Goal: Information Seeking & Learning: Find specific fact

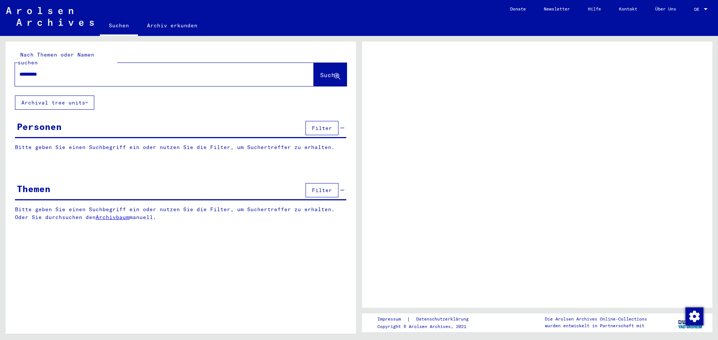
type input "*********"
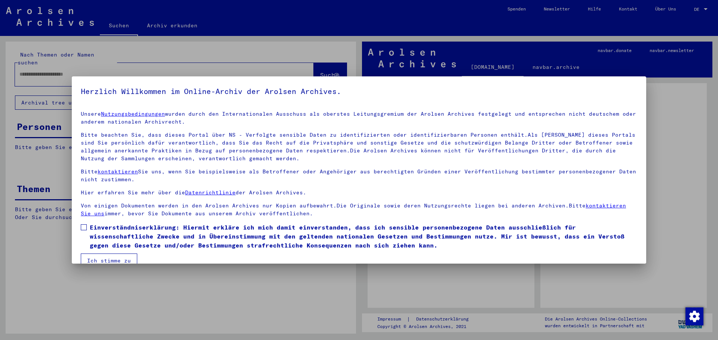
click at [84, 226] on span at bounding box center [84, 227] width 6 height 6
click at [104, 257] on button "Ich stimme zu" at bounding box center [109, 260] width 56 height 14
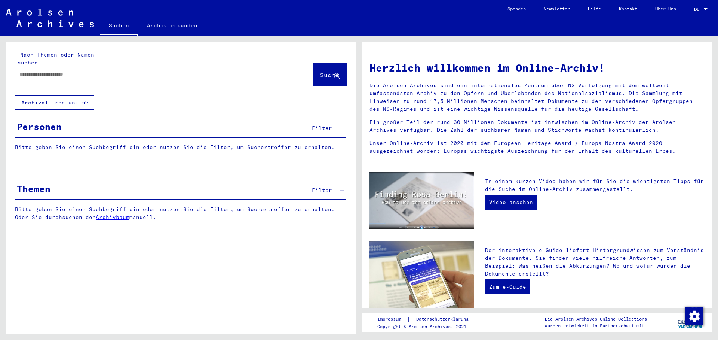
click at [43, 70] on input "text" at bounding box center [155, 74] width 272 height 8
type input "*********"
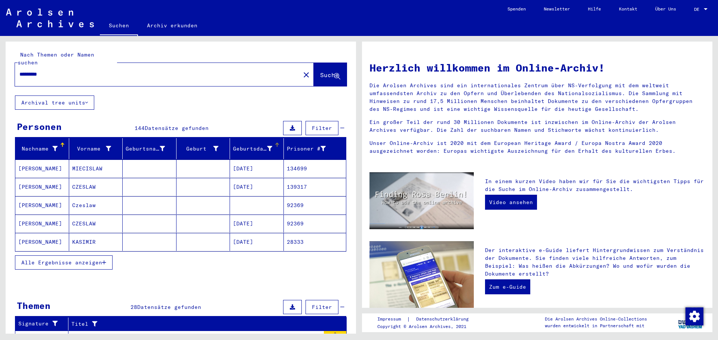
click at [241, 145] on div "Geburtsdatum" at bounding box center [252, 149] width 39 height 8
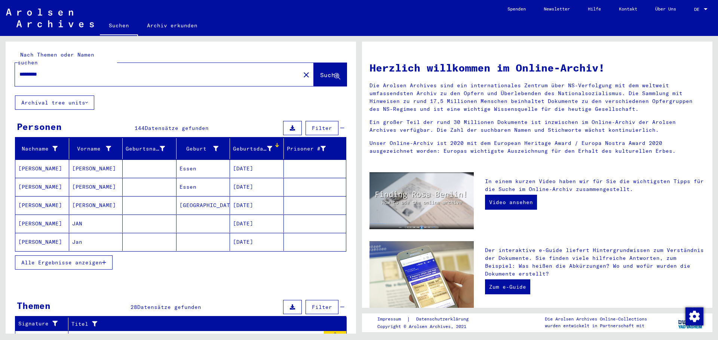
click at [29, 159] on mat-cell "[PERSON_NAME]" at bounding box center [42, 168] width 54 height 18
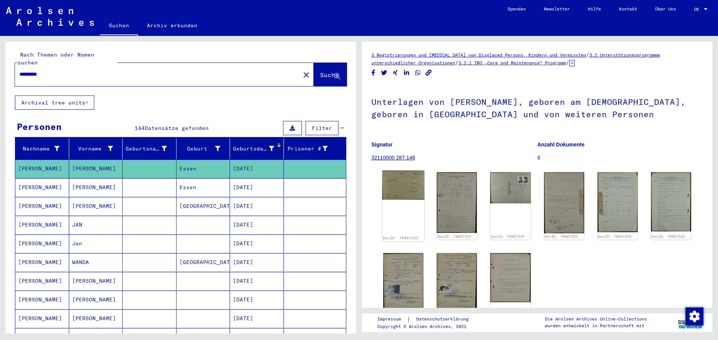
click at [399, 186] on img at bounding box center [403, 185] width 42 height 29
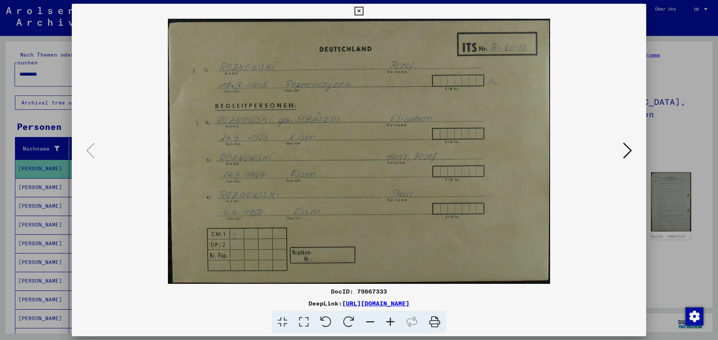
click at [363, 10] on icon at bounding box center [359, 11] width 9 height 9
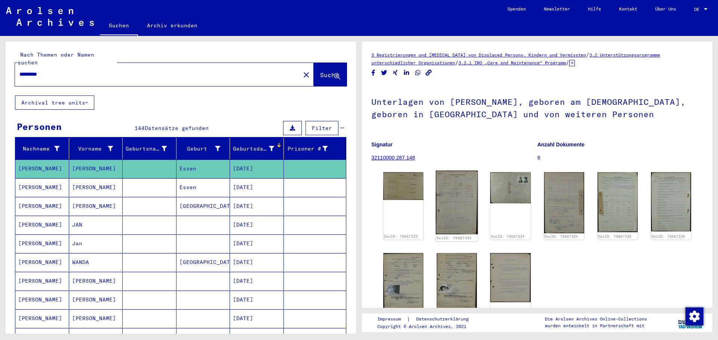
click at [451, 187] on img at bounding box center [457, 203] width 42 height 64
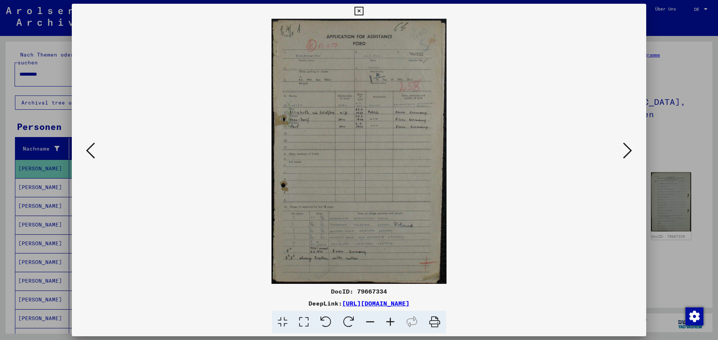
click at [629, 150] on icon at bounding box center [627, 150] width 9 height 18
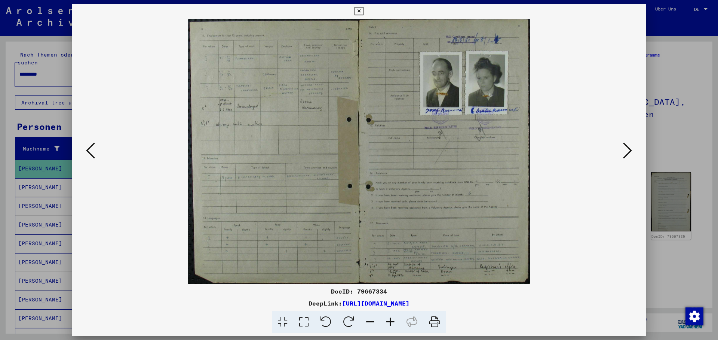
click at [629, 150] on icon at bounding box center [627, 150] width 9 height 18
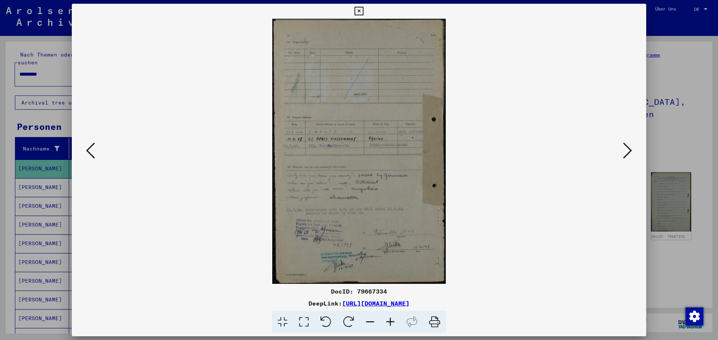
click at [629, 150] on icon at bounding box center [627, 150] width 9 height 18
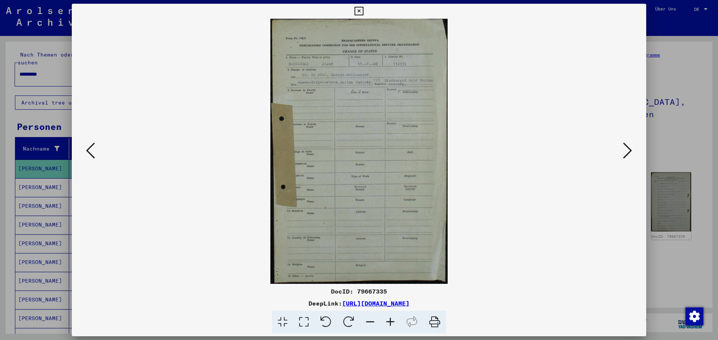
click at [629, 150] on icon at bounding box center [627, 150] width 9 height 18
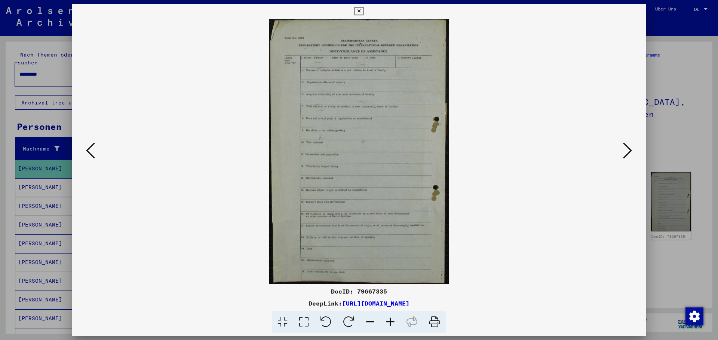
click at [629, 150] on icon at bounding box center [627, 150] width 9 height 18
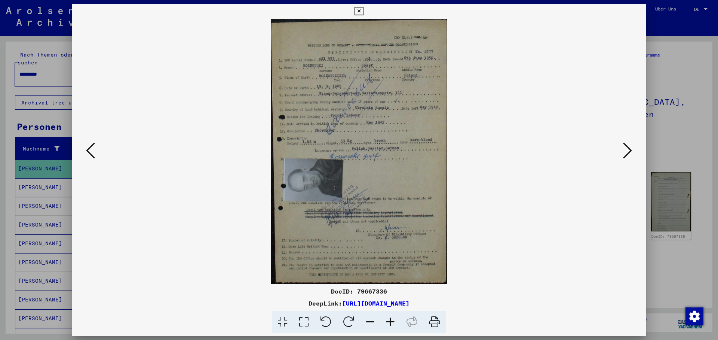
click at [629, 150] on icon at bounding box center [627, 150] width 9 height 18
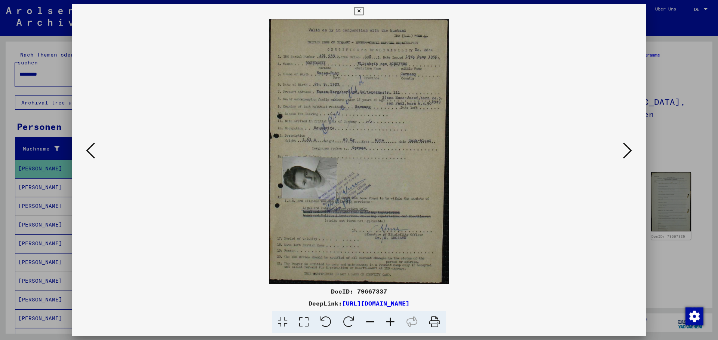
click at [629, 150] on icon at bounding box center [627, 150] width 9 height 18
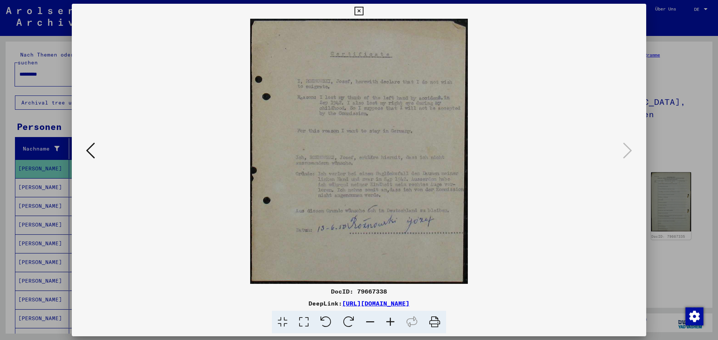
drag, startPoint x: 640, startPoint y: 9, endPoint x: 635, endPoint y: 13, distance: 6.1
click at [363, 9] on icon at bounding box center [359, 11] width 9 height 9
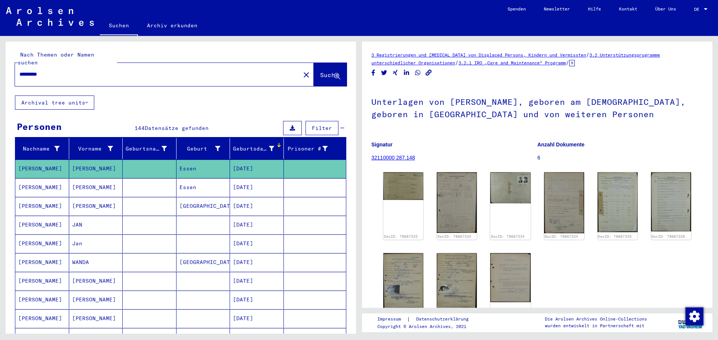
click at [254, 180] on mat-cell "[DATE]" at bounding box center [257, 187] width 54 height 18
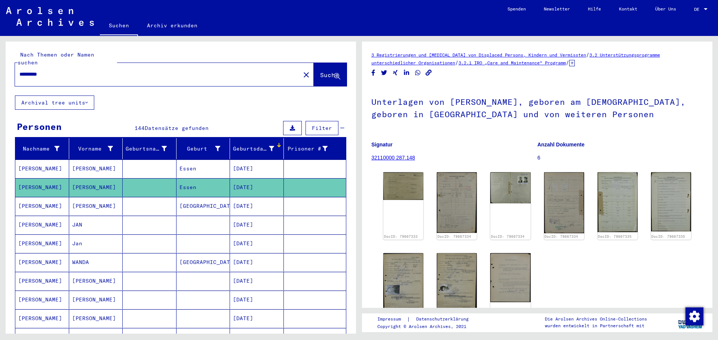
click at [257, 178] on mat-cell "[DATE]" at bounding box center [257, 187] width 54 height 18
click at [254, 198] on mat-cell "[DATE]" at bounding box center [257, 206] width 54 height 18
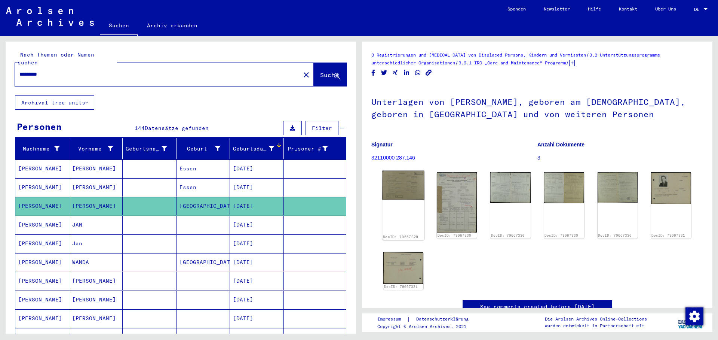
click at [396, 185] on img at bounding box center [403, 185] width 42 height 29
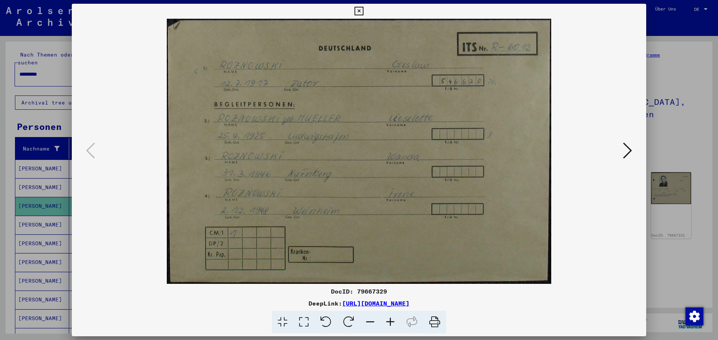
click at [628, 149] on icon at bounding box center [627, 150] width 9 height 18
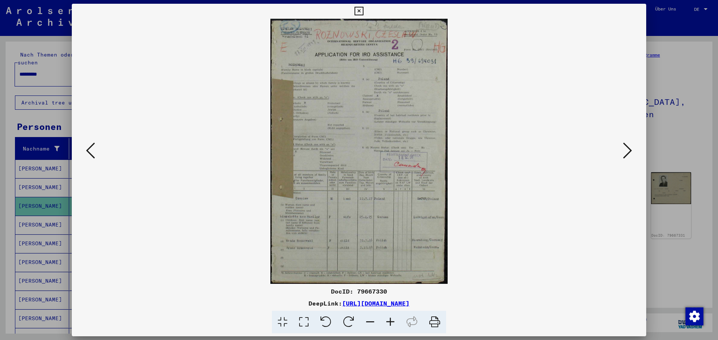
click at [628, 149] on icon at bounding box center [627, 150] width 9 height 18
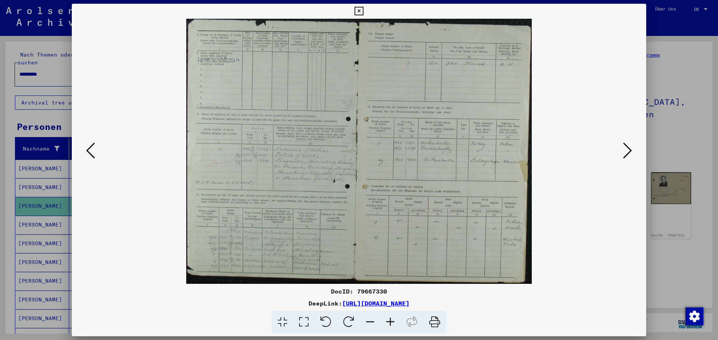
click at [628, 149] on icon at bounding box center [627, 150] width 9 height 18
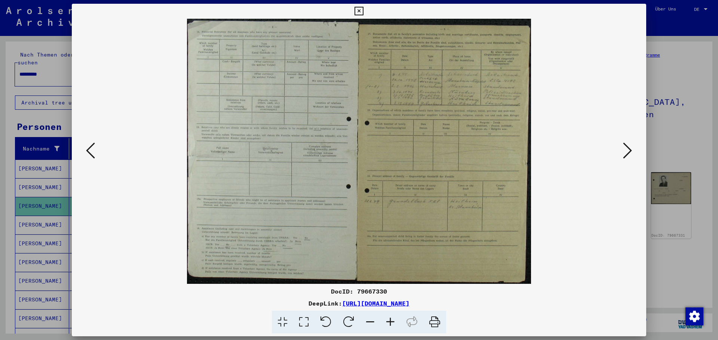
click at [628, 149] on icon at bounding box center [627, 150] width 9 height 18
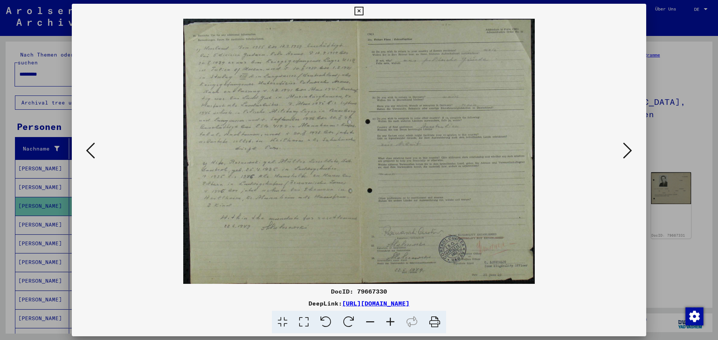
click at [628, 149] on icon at bounding box center [627, 150] width 9 height 18
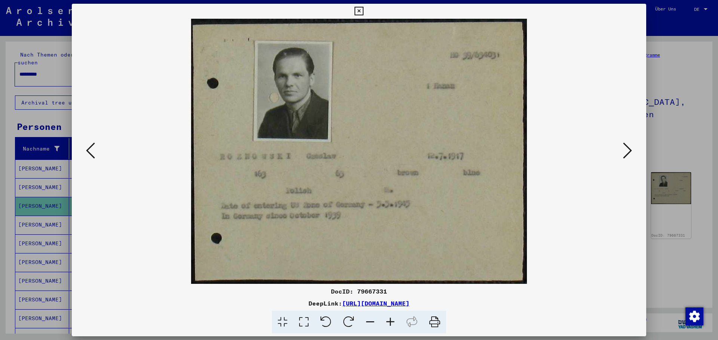
click at [628, 149] on icon at bounding box center [627, 150] width 9 height 18
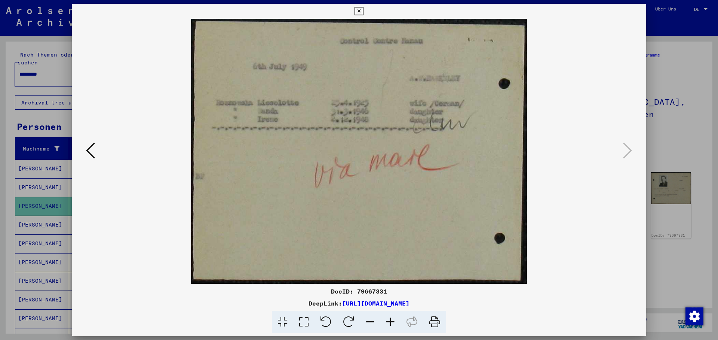
drag, startPoint x: 640, startPoint y: 6, endPoint x: 632, endPoint y: 10, distance: 8.2
click at [365, 7] on button at bounding box center [358, 11] width 13 height 15
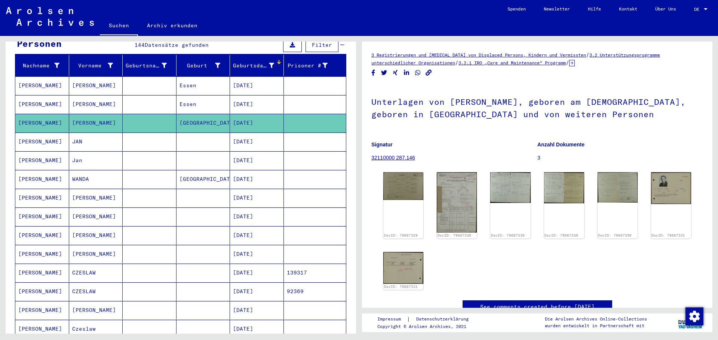
scroll to position [81, 0]
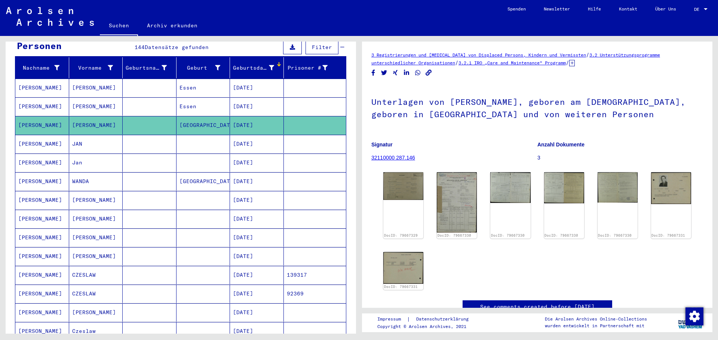
click at [247, 248] on mat-cell "[DATE]" at bounding box center [257, 256] width 54 height 18
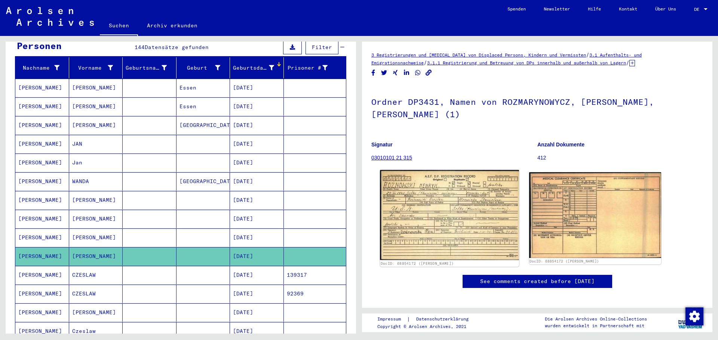
click at [431, 207] on img at bounding box center [449, 215] width 139 height 90
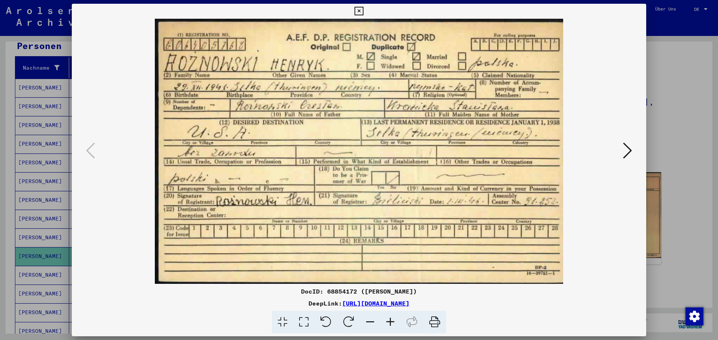
click at [363, 10] on icon at bounding box center [359, 11] width 9 height 9
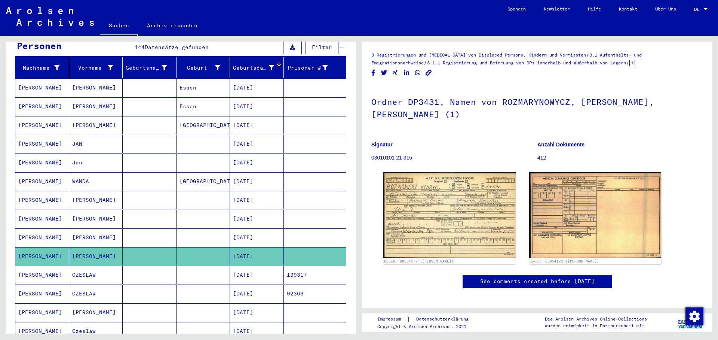
click at [250, 228] on mat-cell "[DATE]" at bounding box center [257, 237] width 54 height 18
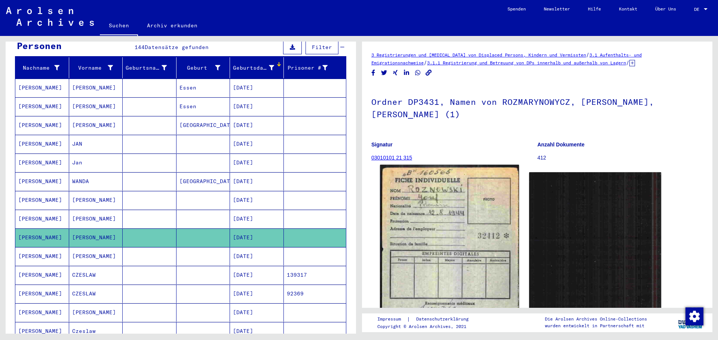
click at [423, 221] on img at bounding box center [449, 265] width 139 height 200
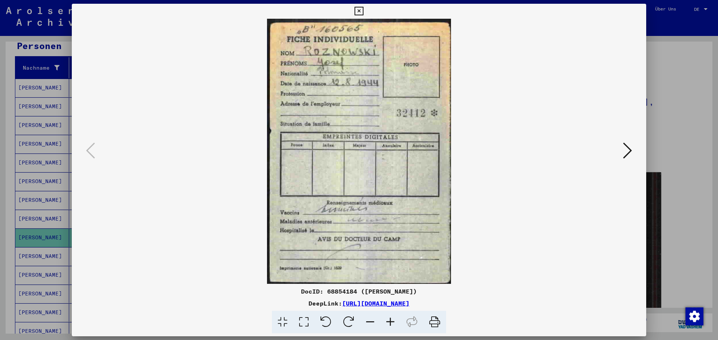
click at [628, 149] on icon at bounding box center [627, 150] width 9 height 18
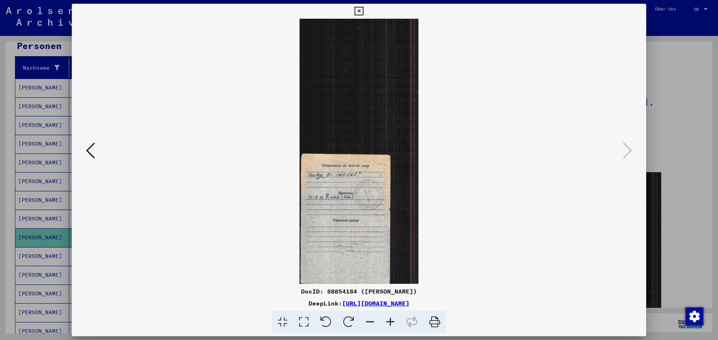
click at [363, 10] on icon at bounding box center [359, 11] width 9 height 9
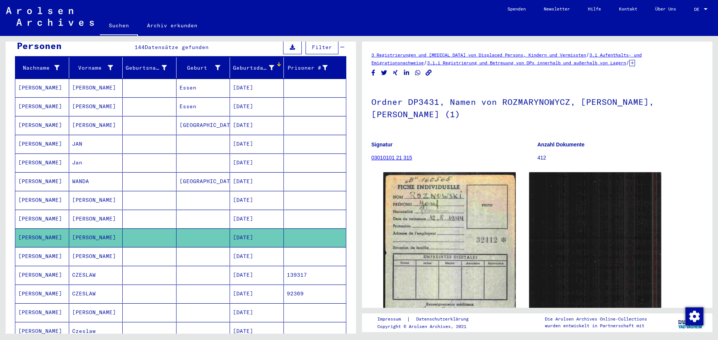
click at [164, 212] on mat-cell at bounding box center [150, 218] width 54 height 18
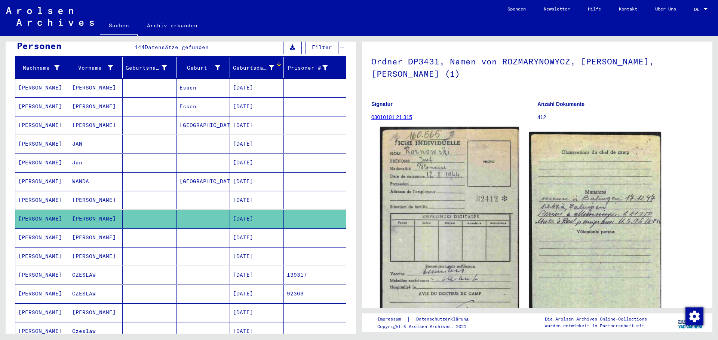
scroll to position [81, 0]
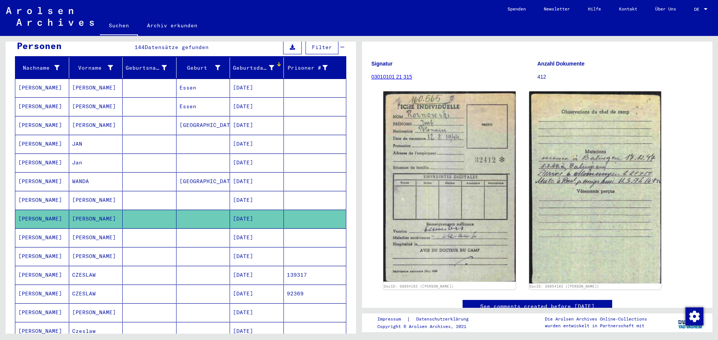
click at [258, 193] on mat-cell "[DATE]" at bounding box center [257, 200] width 54 height 18
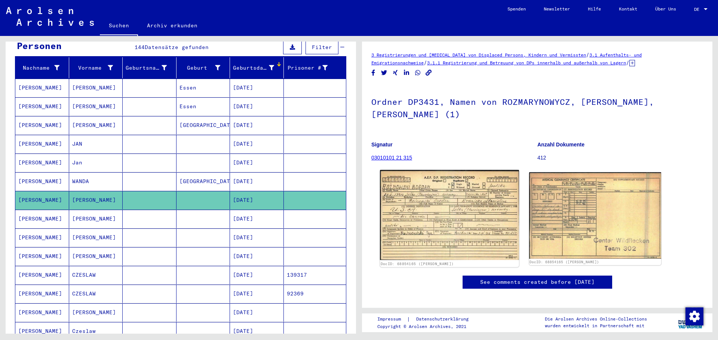
click at [434, 199] on img at bounding box center [449, 215] width 139 height 90
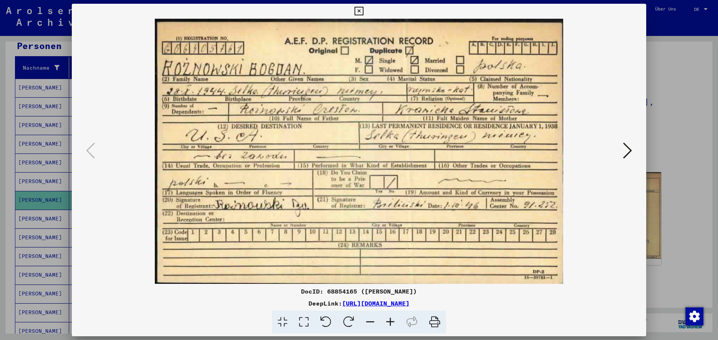
click at [363, 9] on icon at bounding box center [359, 11] width 9 height 9
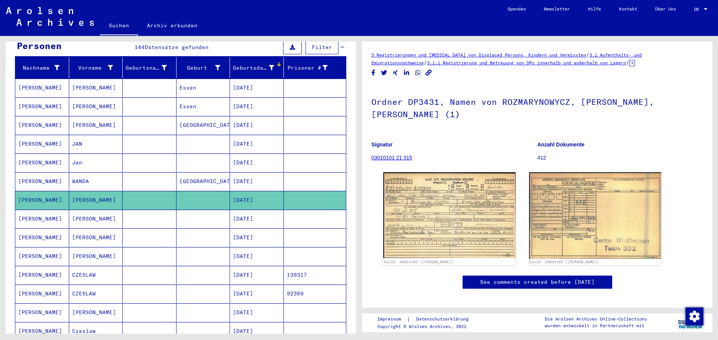
click at [180, 172] on mat-cell "[GEOGRAPHIC_DATA]" at bounding box center [204, 181] width 54 height 18
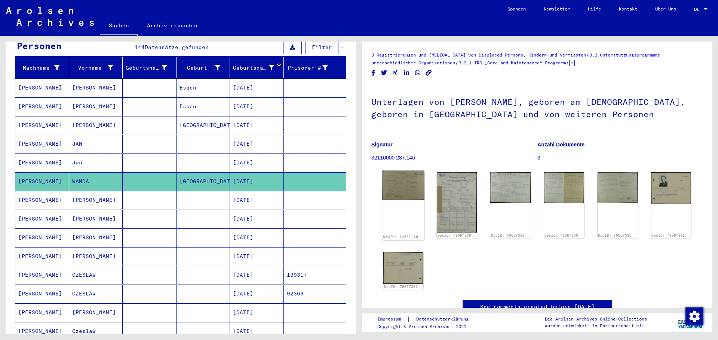
click at [398, 183] on img at bounding box center [403, 185] width 42 height 29
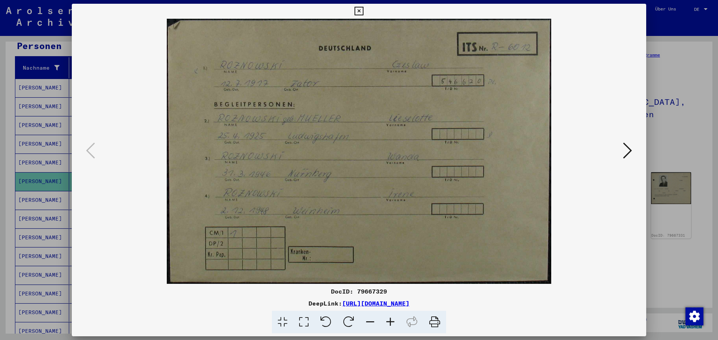
drag, startPoint x: 638, startPoint y: 8, endPoint x: 582, endPoint y: 130, distance: 134.2
click at [363, 8] on icon at bounding box center [359, 11] width 9 height 9
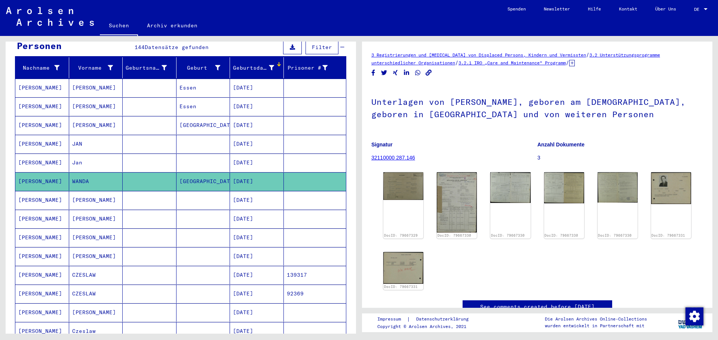
click at [246, 153] on mat-cell "[DATE]" at bounding box center [257, 162] width 54 height 18
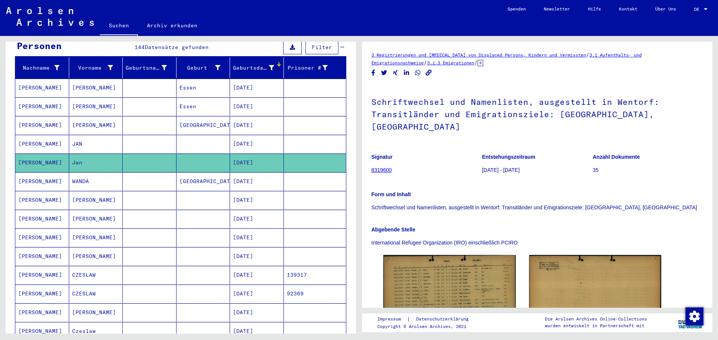
scroll to position [121, 0]
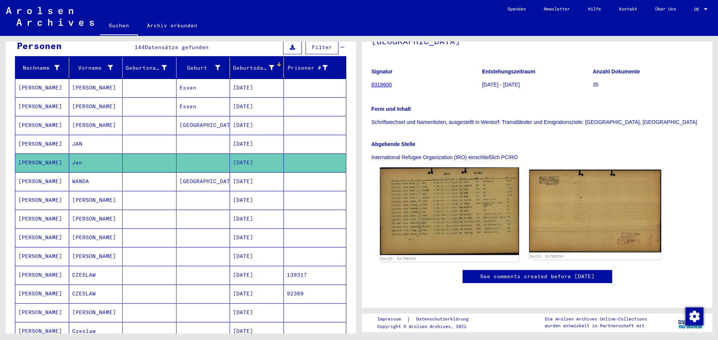
click at [412, 167] on img at bounding box center [449, 211] width 139 height 88
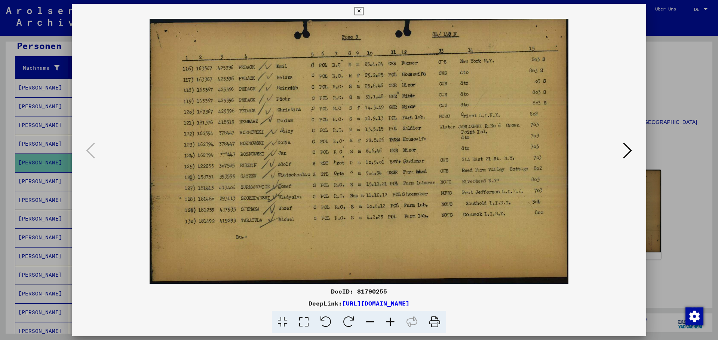
click at [363, 11] on icon at bounding box center [359, 11] width 9 height 9
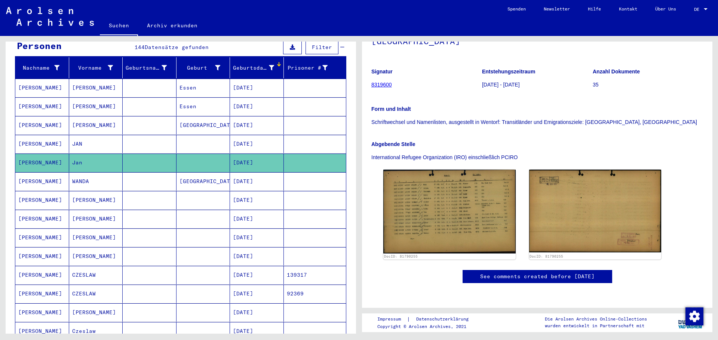
click at [248, 135] on mat-cell "[DATE]" at bounding box center [257, 144] width 54 height 18
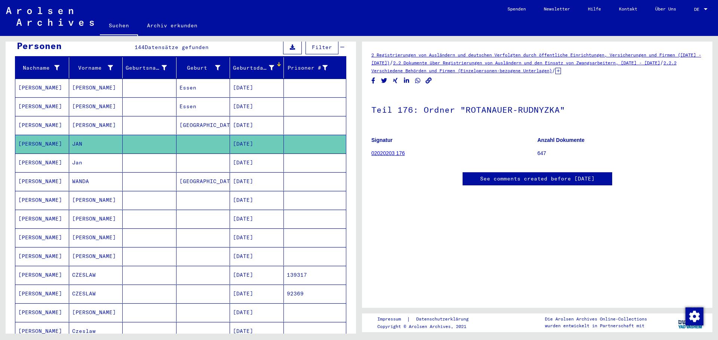
click at [244, 116] on mat-cell "[DATE]" at bounding box center [257, 125] width 54 height 18
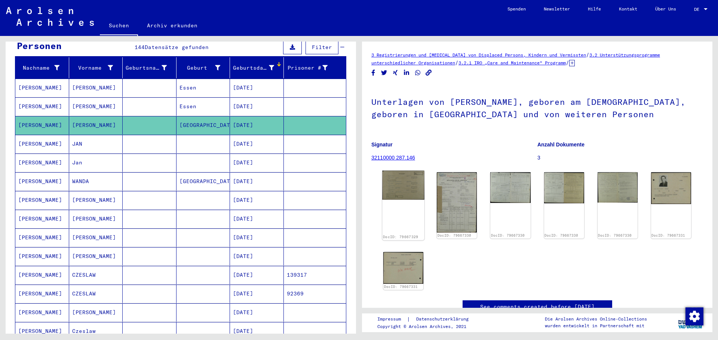
click at [400, 177] on img at bounding box center [403, 185] width 42 height 29
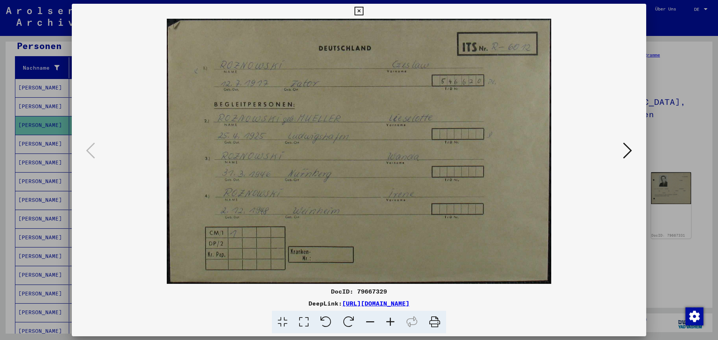
click at [363, 9] on icon at bounding box center [359, 11] width 9 height 9
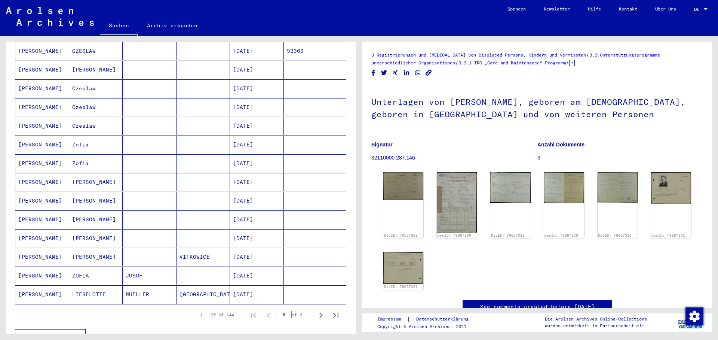
scroll to position [404, 0]
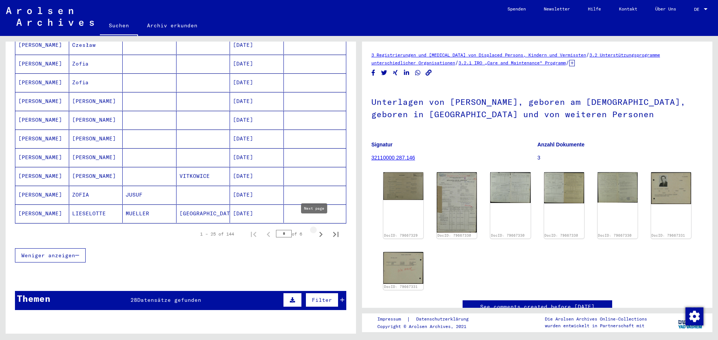
click at [316, 229] on icon "Next page" at bounding box center [321, 234] width 10 height 10
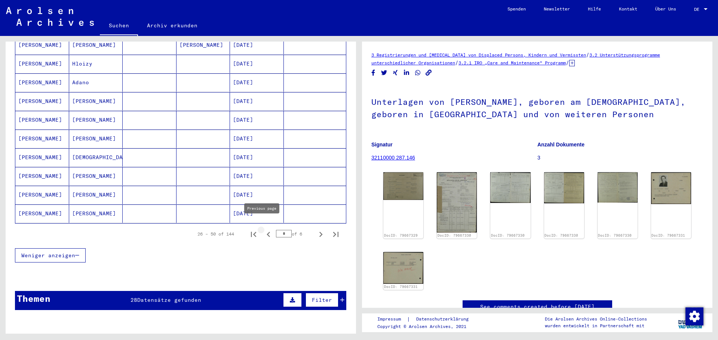
click at [263, 229] on icon "Previous page" at bounding box center [268, 234] width 10 height 10
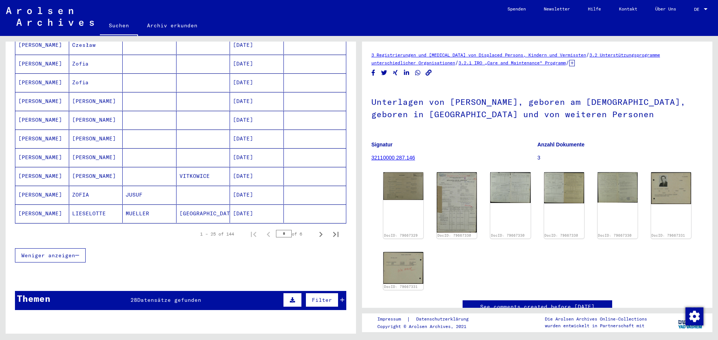
click at [79, 186] on mat-cell "ZOFIA" at bounding box center [96, 195] width 54 height 18
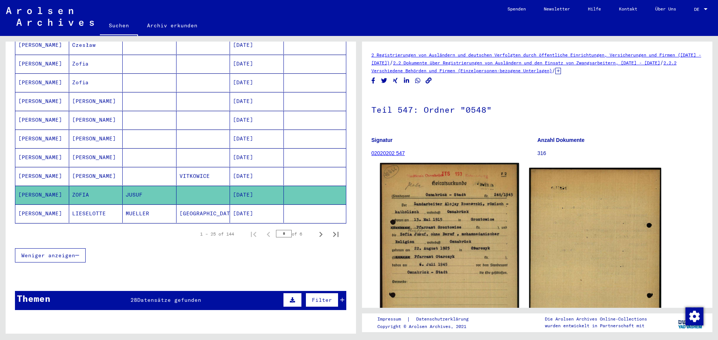
click at [446, 227] on img at bounding box center [449, 260] width 139 height 194
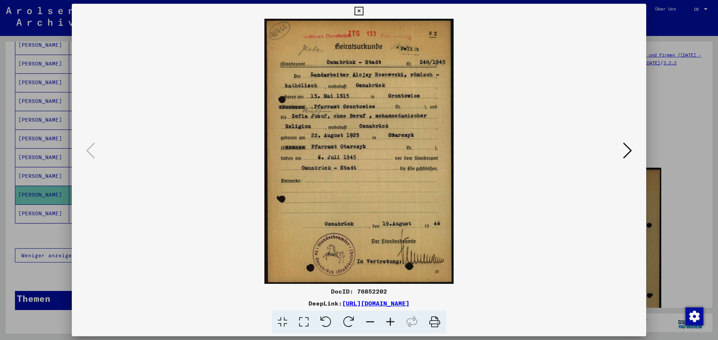
drag, startPoint x: 639, startPoint y: 9, endPoint x: 613, endPoint y: 28, distance: 32.4
click at [363, 9] on icon at bounding box center [359, 11] width 9 height 9
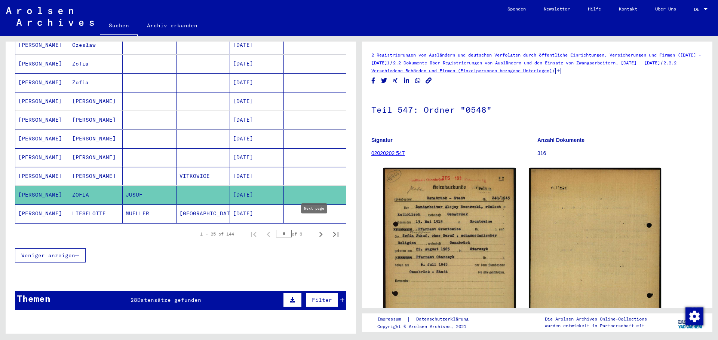
click at [316, 229] on icon "Next page" at bounding box center [321, 234] width 10 height 10
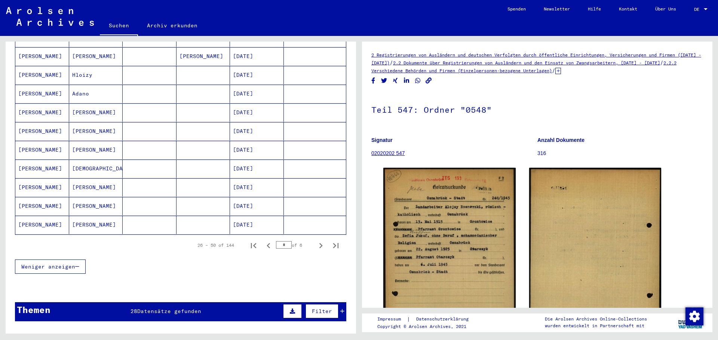
scroll to position [404, 0]
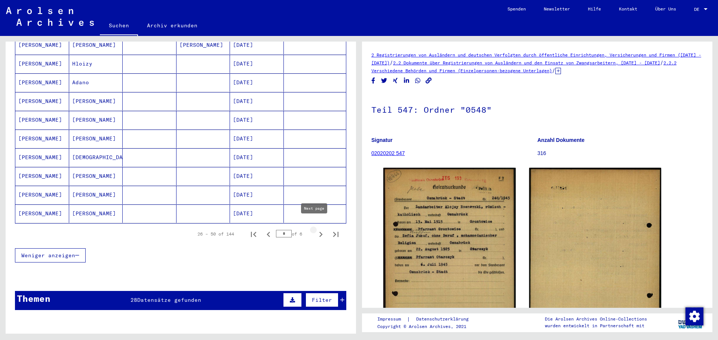
click at [316, 229] on icon "Next page" at bounding box center [321, 234] width 10 height 10
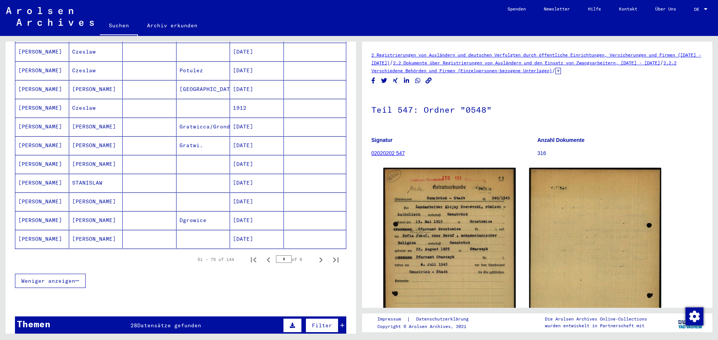
scroll to position [364, 0]
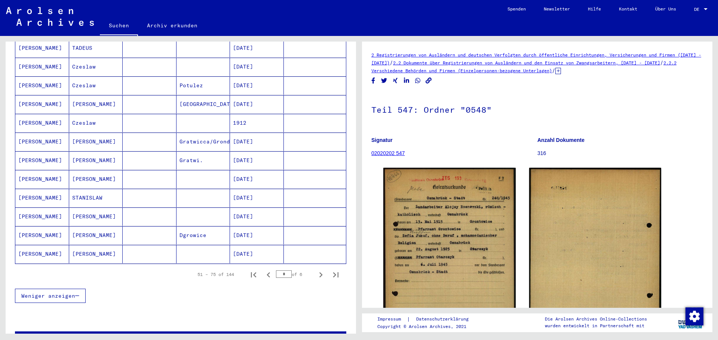
click at [85, 191] on mat-cell "STANISLAW" at bounding box center [96, 198] width 54 height 18
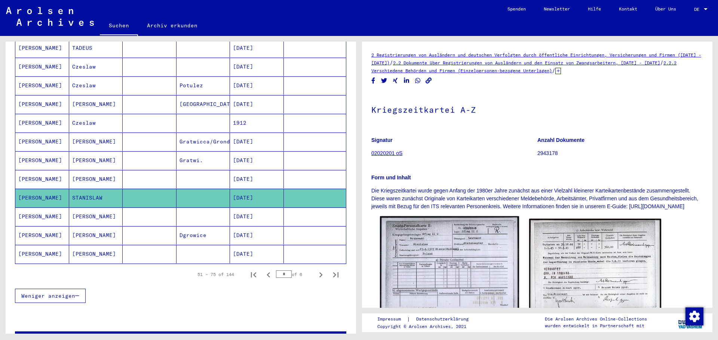
scroll to position [40, 0]
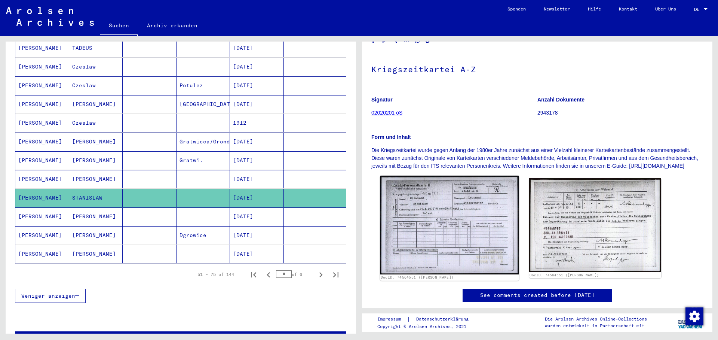
click at [436, 224] on img at bounding box center [449, 225] width 139 height 98
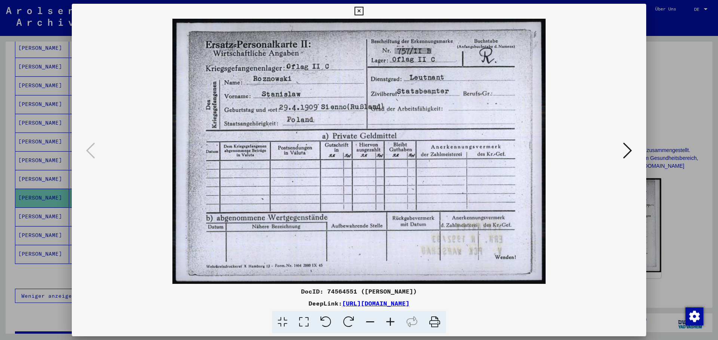
click at [629, 151] on icon at bounding box center [627, 150] width 9 height 18
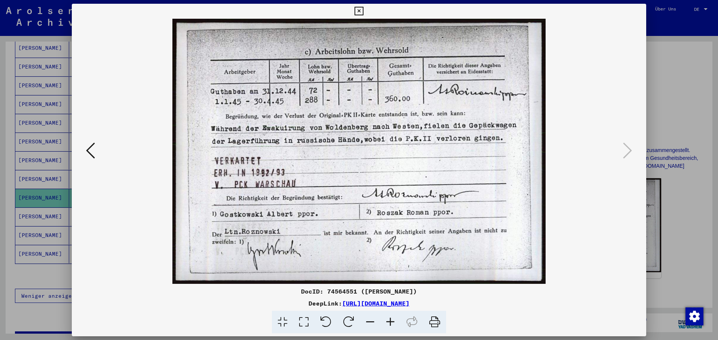
click at [363, 11] on icon at bounding box center [359, 11] width 9 height 9
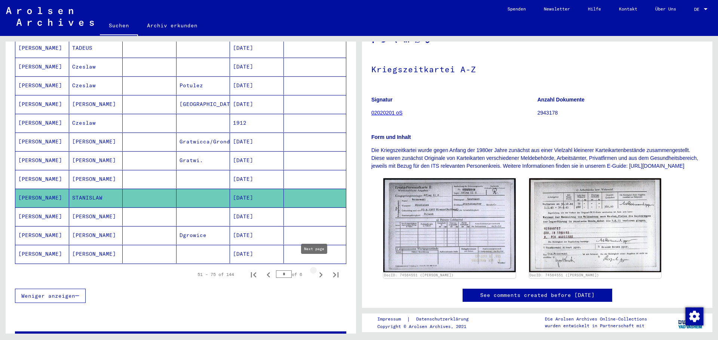
click at [316, 269] on icon "Next page" at bounding box center [321, 274] width 10 height 10
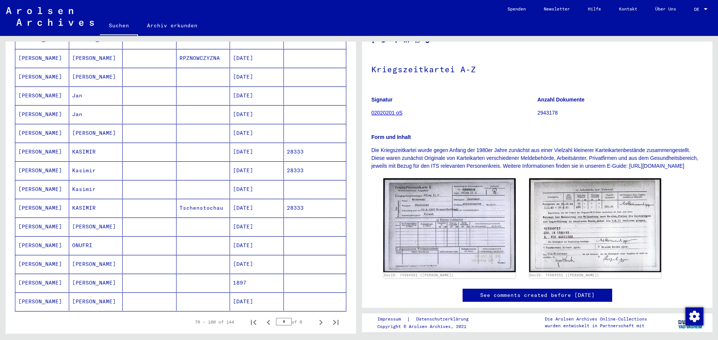
scroll to position [323, 0]
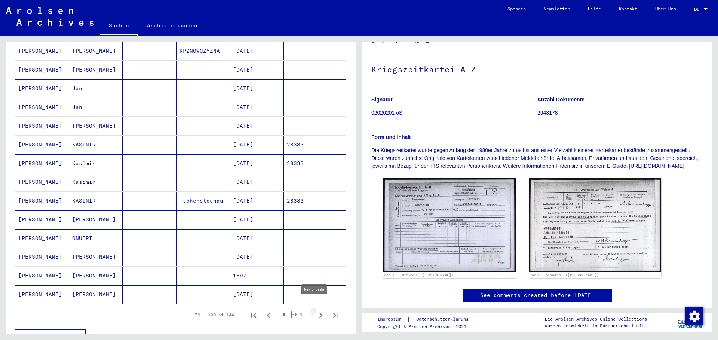
click at [316, 310] on icon "Next page" at bounding box center [321, 315] width 10 height 10
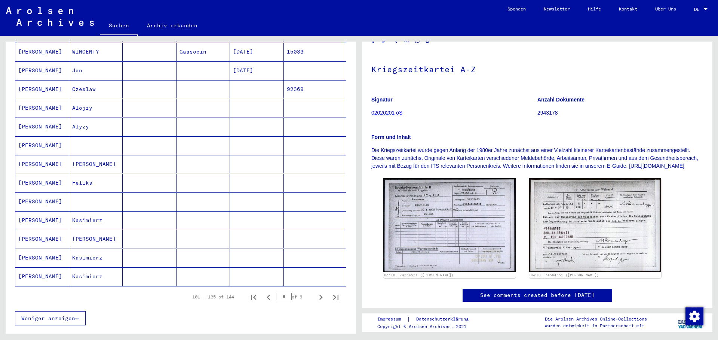
scroll to position [364, 0]
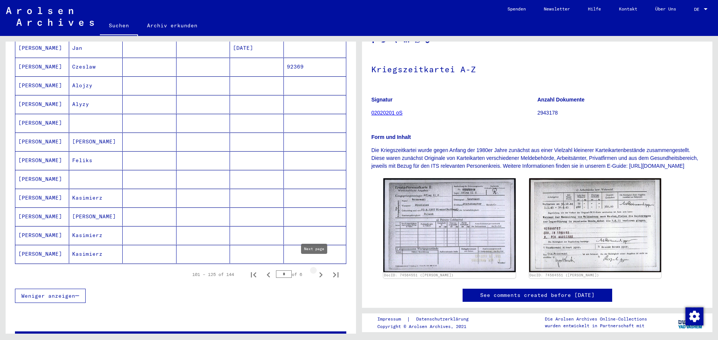
click at [316, 269] on icon "Next page" at bounding box center [321, 274] width 10 height 10
type input "*"
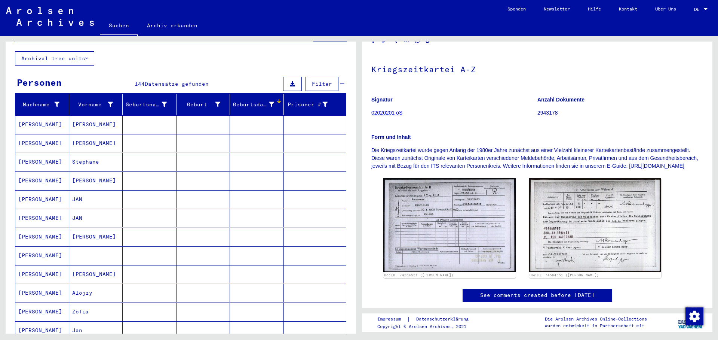
scroll to position [40, 0]
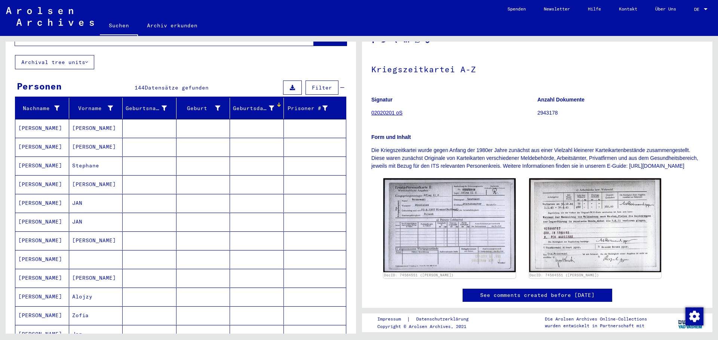
click at [31, 176] on mat-cell "[PERSON_NAME]" at bounding box center [42, 184] width 54 height 18
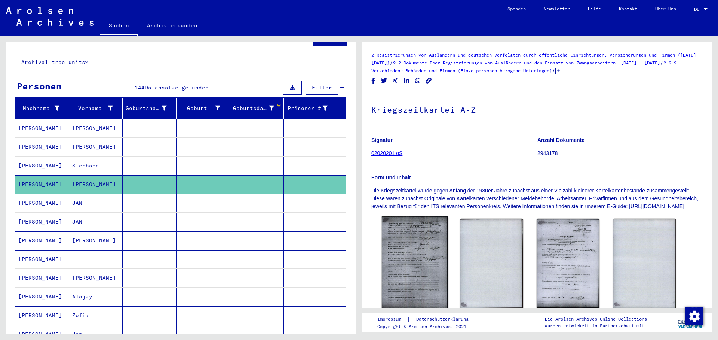
click at [409, 244] on img at bounding box center [415, 263] width 66 height 94
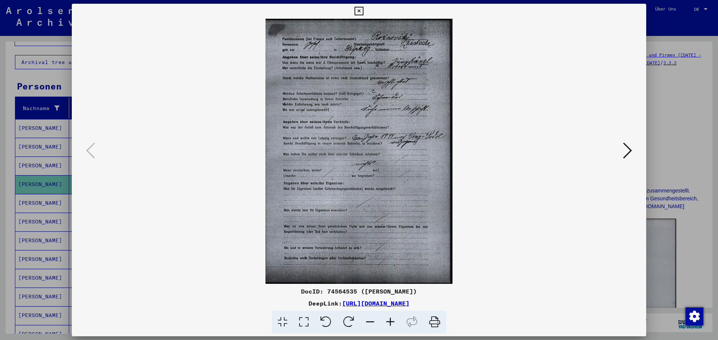
click at [390, 318] on icon at bounding box center [390, 321] width 20 height 23
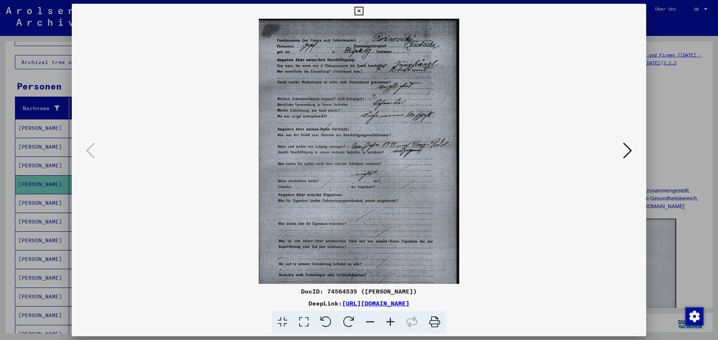
click at [390, 318] on icon at bounding box center [390, 321] width 20 height 23
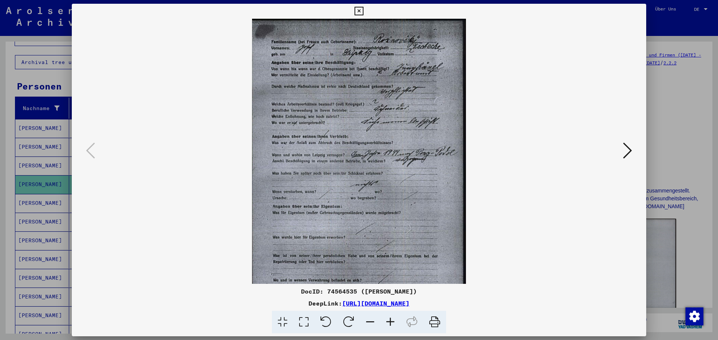
click at [390, 318] on icon at bounding box center [390, 321] width 20 height 23
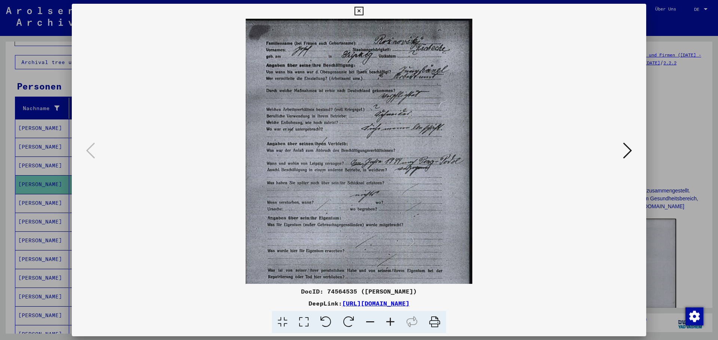
click at [390, 318] on icon at bounding box center [390, 321] width 20 height 23
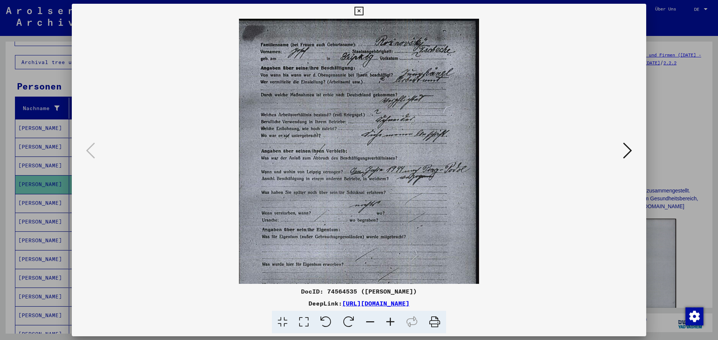
click at [390, 318] on icon at bounding box center [390, 321] width 20 height 23
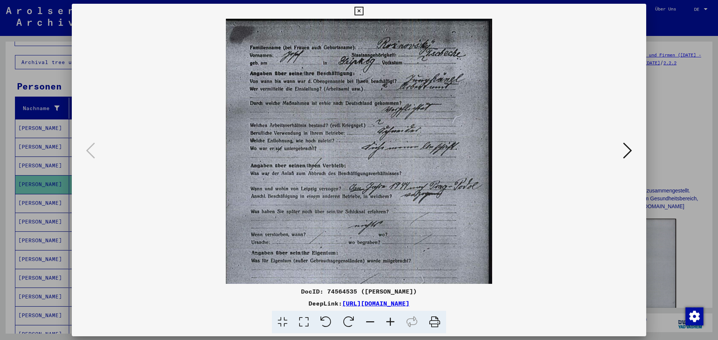
click at [390, 318] on icon at bounding box center [390, 321] width 20 height 23
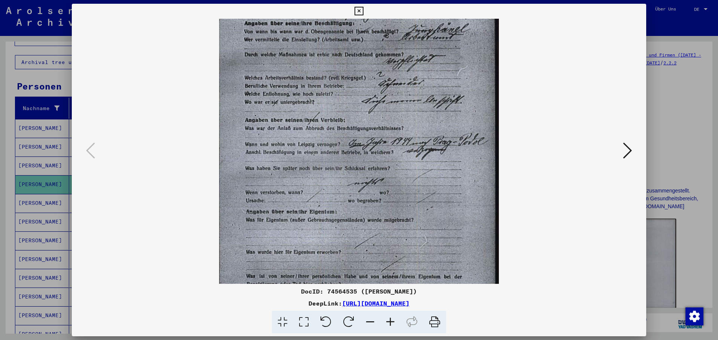
drag, startPoint x: 413, startPoint y: 185, endPoint x: 399, endPoint y: 122, distance: 64.6
click at [403, 131] on img at bounding box center [359, 164] width 280 height 396
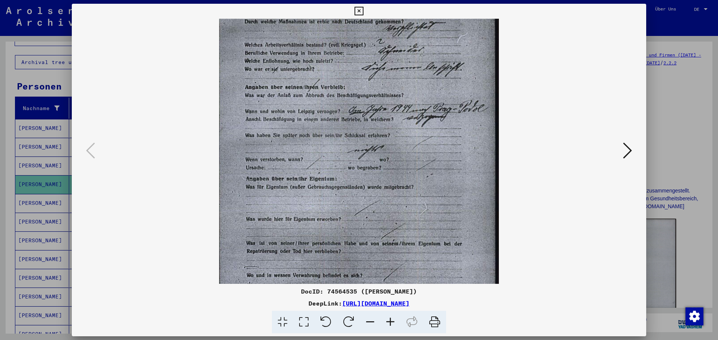
drag, startPoint x: 408, startPoint y: 187, endPoint x: 404, endPoint y: 135, distance: 51.8
click at [408, 148] on img at bounding box center [359, 130] width 280 height 396
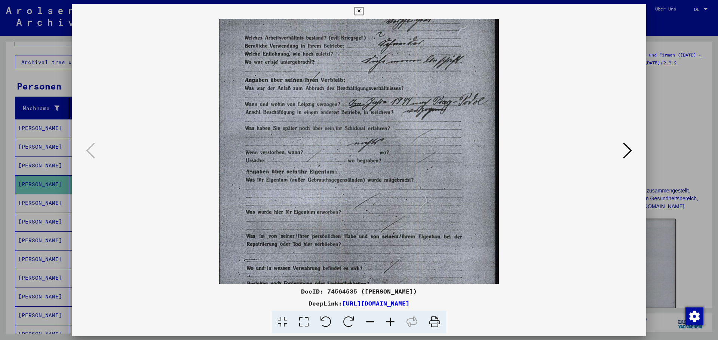
scroll to position [131, 0]
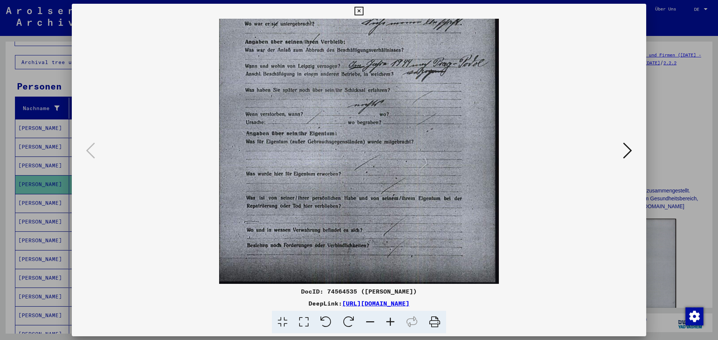
drag, startPoint x: 412, startPoint y: 193, endPoint x: 402, endPoint y: 103, distance: 91.0
click at [402, 103] on img at bounding box center [359, 86] width 280 height 396
click at [628, 151] on icon at bounding box center [627, 150] width 9 height 18
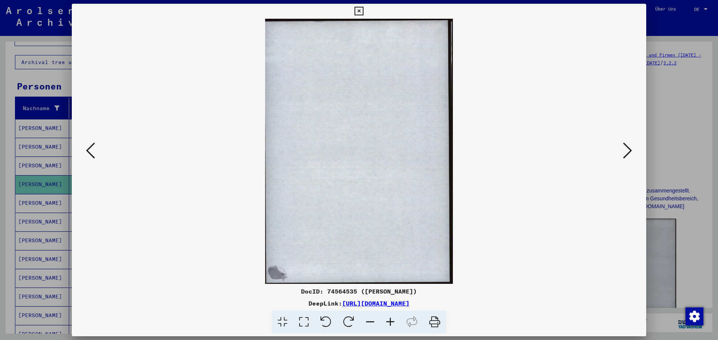
scroll to position [0, 0]
drag, startPoint x: 639, startPoint y: 9, endPoint x: 616, endPoint y: 50, distance: 46.7
click at [363, 9] on icon at bounding box center [359, 11] width 9 height 9
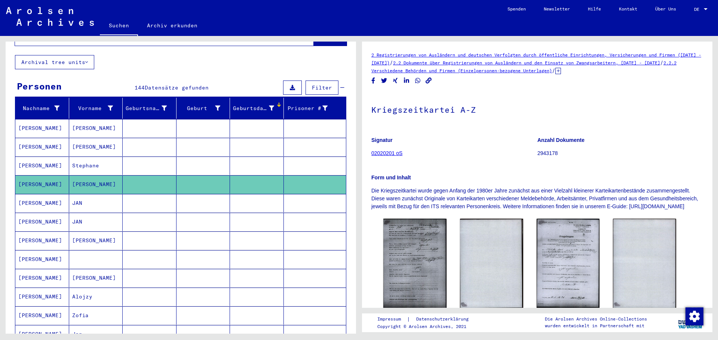
scroll to position [121, 0]
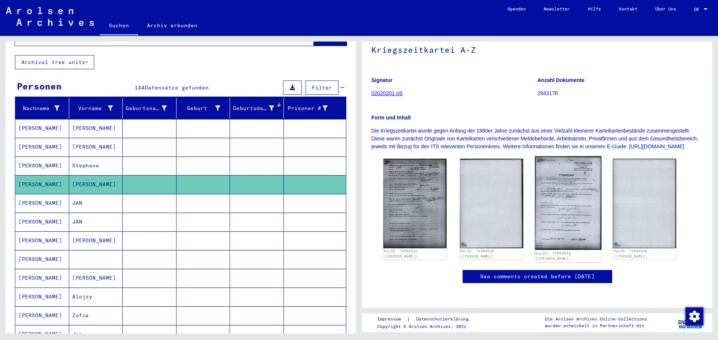
click at [560, 156] on img at bounding box center [568, 203] width 66 height 94
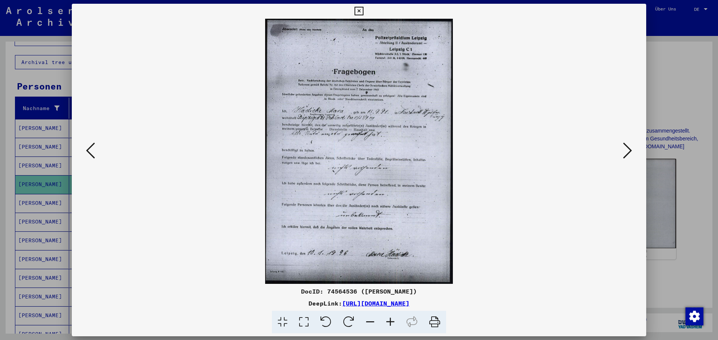
drag, startPoint x: 641, startPoint y: 9, endPoint x: 632, endPoint y: 80, distance: 72.0
click at [363, 9] on icon at bounding box center [359, 11] width 9 height 9
